Goal: Navigation & Orientation: Find specific page/section

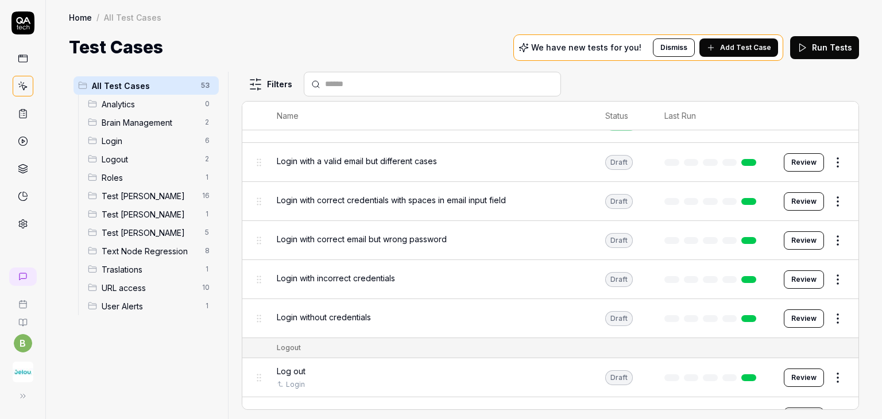
scroll to position [172, 0]
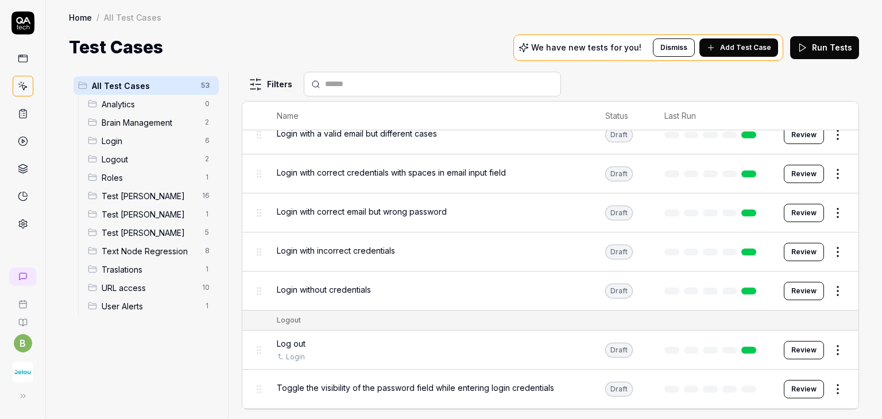
click at [162, 235] on span "Test [PERSON_NAME]" at bounding box center [150, 233] width 96 height 12
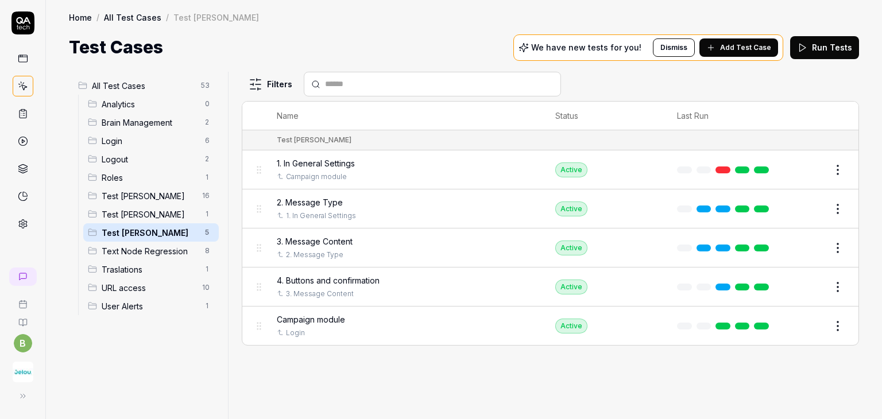
scroll to position [0, 0]
click at [158, 213] on span "Test [PERSON_NAME]" at bounding box center [150, 214] width 96 height 12
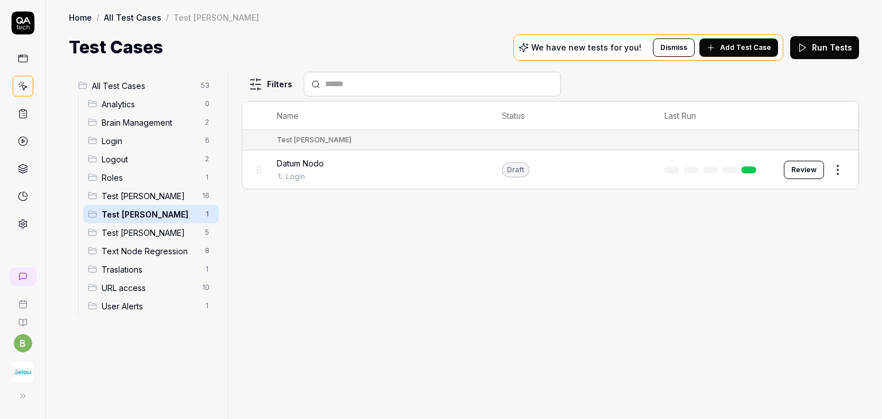
click at [152, 228] on span "Test [PERSON_NAME]" at bounding box center [150, 233] width 96 height 12
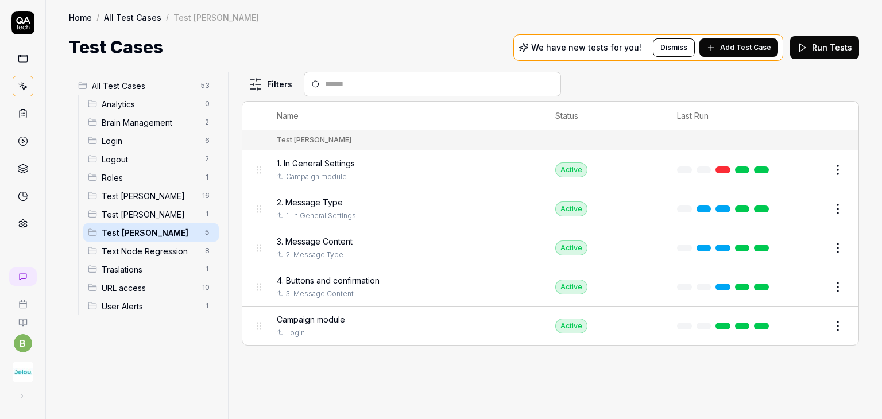
click at [446, 48] on div "Test Cases We have new tests for you! Dismiss Add Test Case Run Tests" at bounding box center [464, 47] width 790 height 26
click at [161, 220] on span "Test [PERSON_NAME]" at bounding box center [150, 214] width 96 height 12
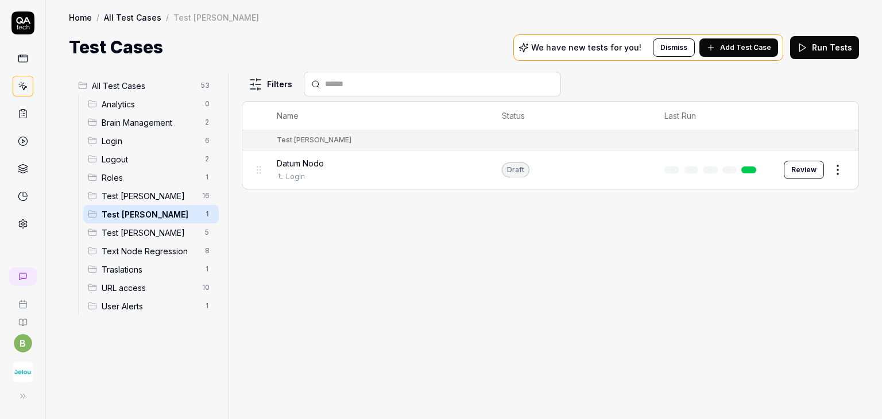
click at [149, 227] on span "Test [PERSON_NAME]" at bounding box center [150, 233] width 96 height 12
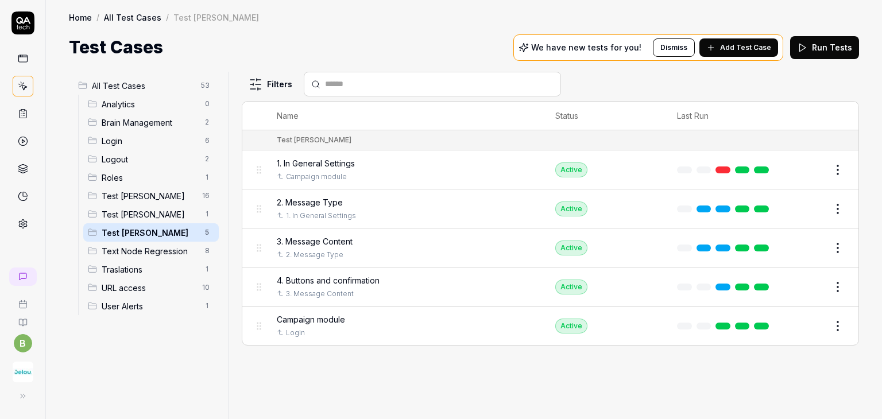
click at [148, 214] on span "Test [PERSON_NAME]" at bounding box center [150, 214] width 96 height 12
